Goal: Information Seeking & Learning: Learn about a topic

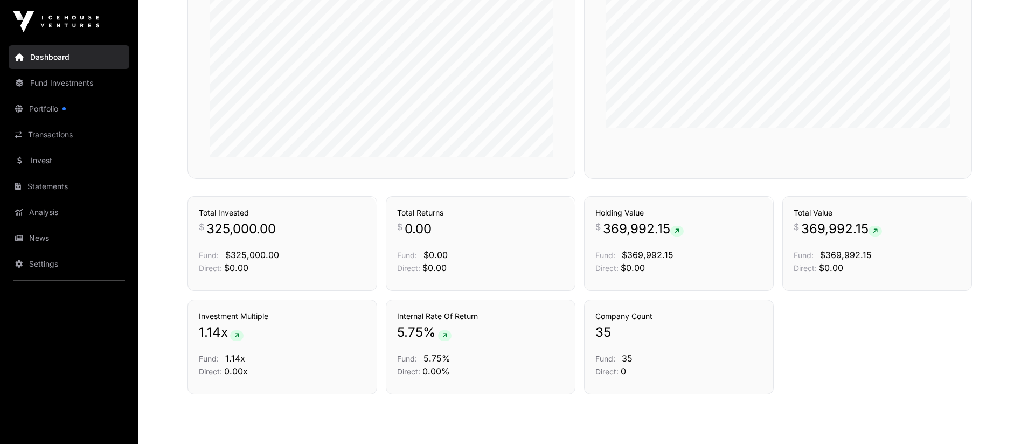
scroll to position [670, 0]
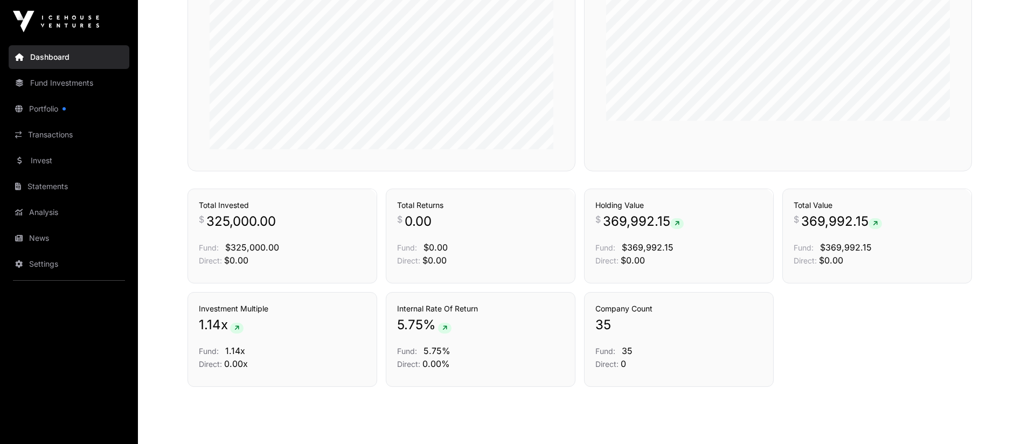
click at [740, 179] on button "Holdings" at bounding box center [746, 170] width 45 height 18
click at [672, 253] on p "Fund: $369,992.15" at bounding box center [678, 247] width 167 height 13
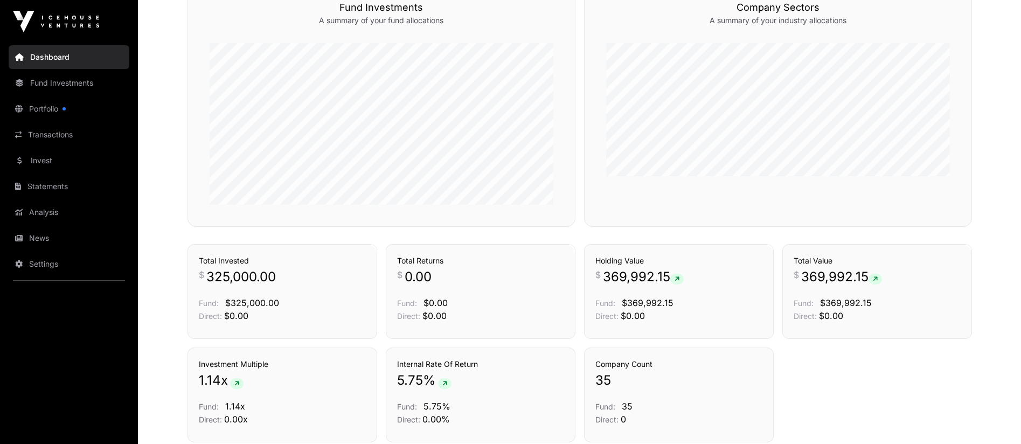
scroll to position [639, 0]
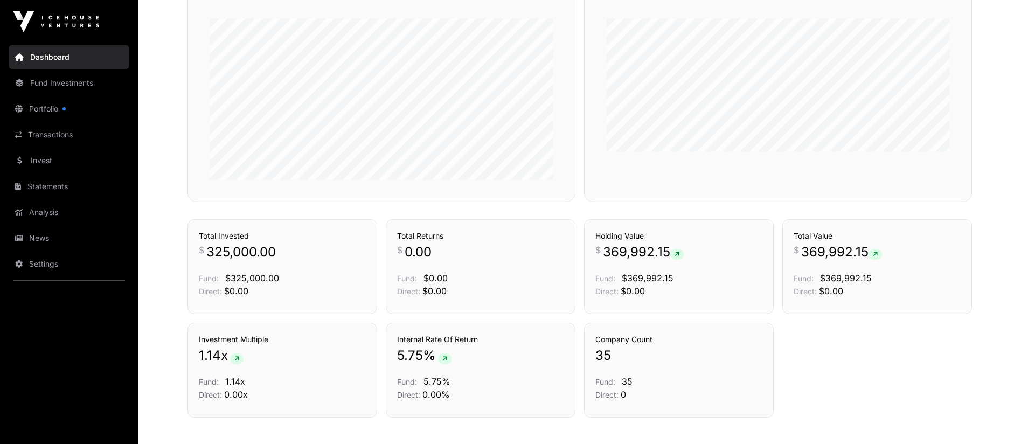
click at [55, 80] on link "Fund Investments" at bounding box center [69, 83] width 121 height 24
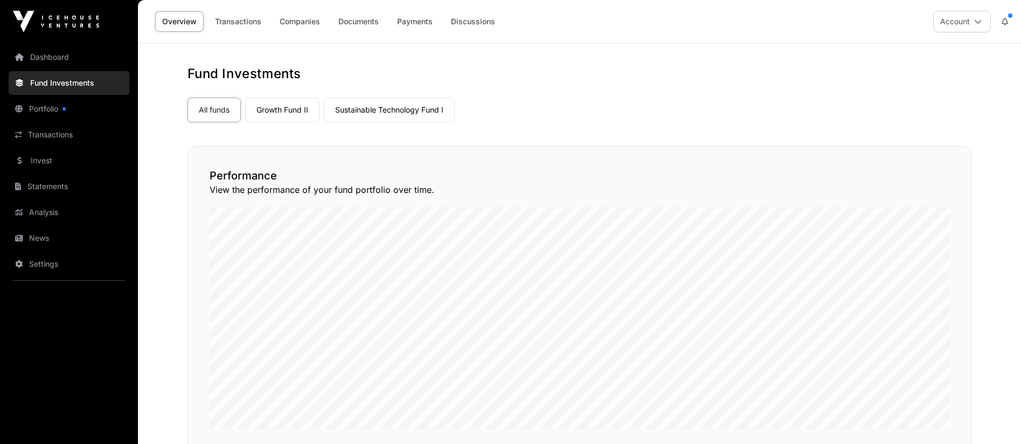
click at [285, 111] on link "Growth Fund II" at bounding box center [282, 109] width 74 height 25
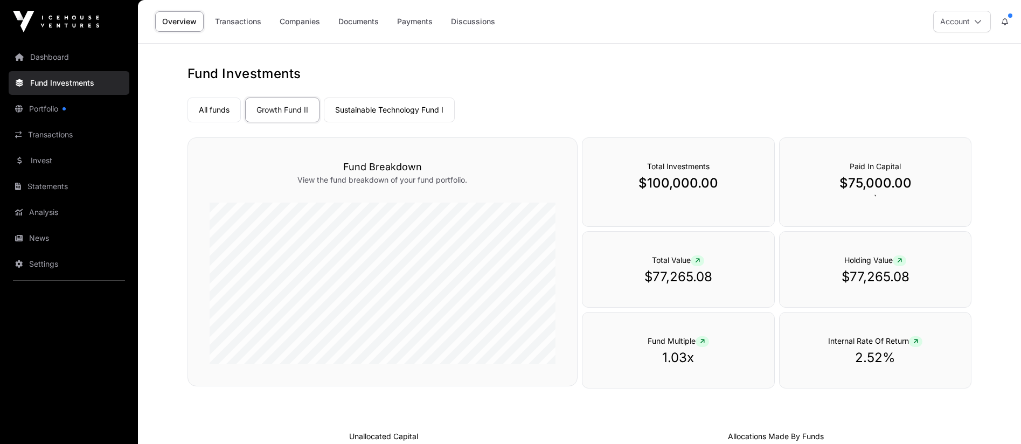
click at [377, 110] on link "Sustainable Technology Fund I" at bounding box center [389, 109] width 131 height 25
